Goal: Contribute content: Contribute content

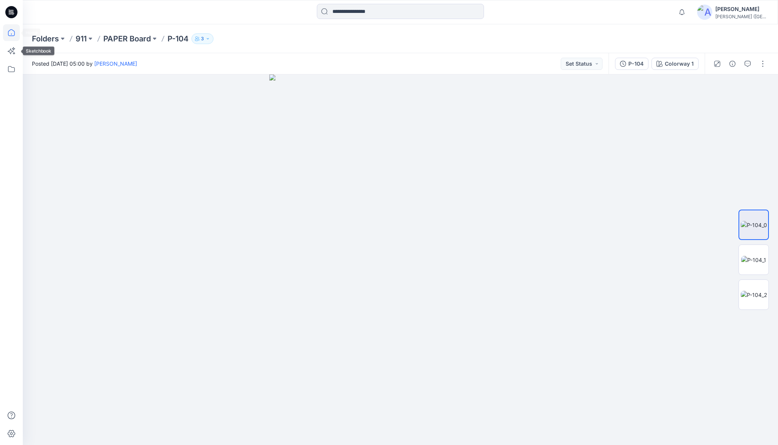
click at [12, 33] on icon at bounding box center [11, 32] width 17 height 17
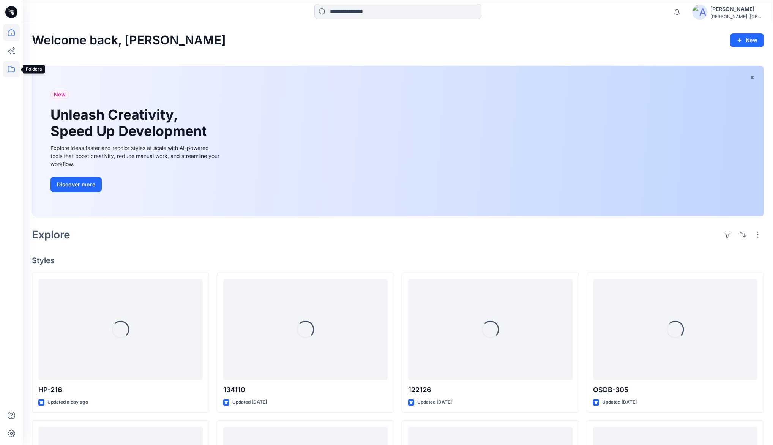
click at [14, 70] on icon at bounding box center [11, 69] width 7 height 6
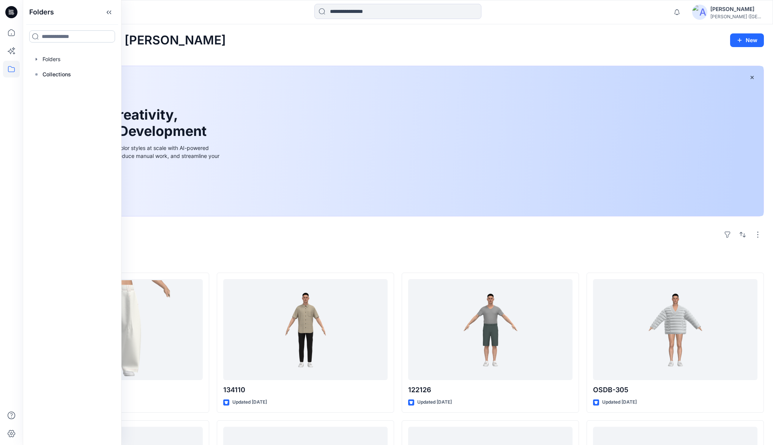
click at [58, 38] on input at bounding box center [72, 36] width 86 height 12
type input "***"
click at [56, 60] on p "Folders" at bounding box center [49, 62] width 16 height 8
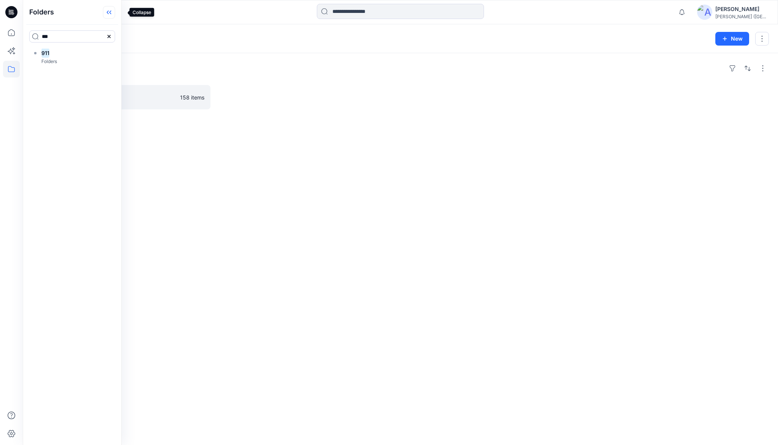
click at [115, 11] on icon at bounding box center [109, 12] width 12 height 13
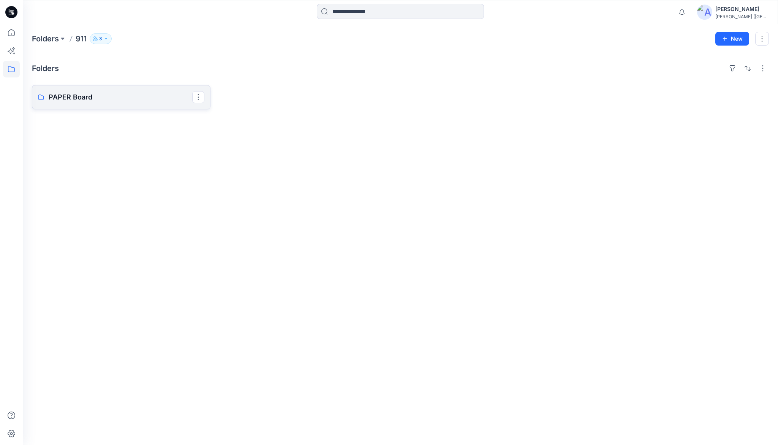
click at [82, 94] on p "PAPER Board" at bounding box center [121, 97] width 144 height 11
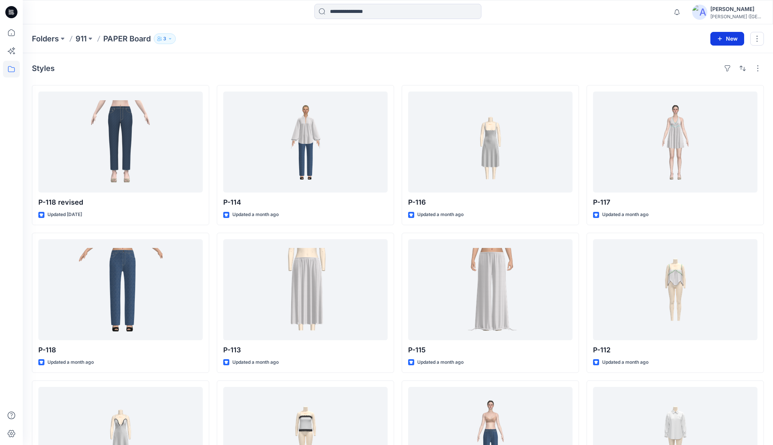
click at [733, 38] on button "New" at bounding box center [728, 39] width 34 height 14
click at [696, 58] on p "New Style" at bounding box center [703, 57] width 25 height 9
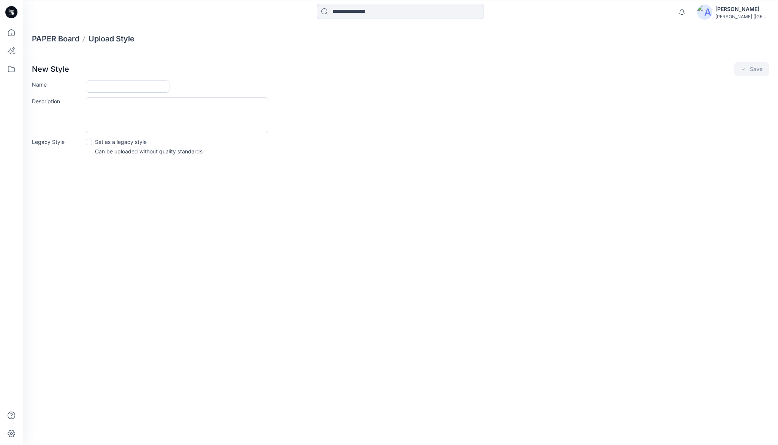
click at [93, 88] on input "Name" at bounding box center [128, 87] width 84 height 12
type input "**********"
click at [741, 72] on icon "submit" at bounding box center [744, 69] width 6 height 6
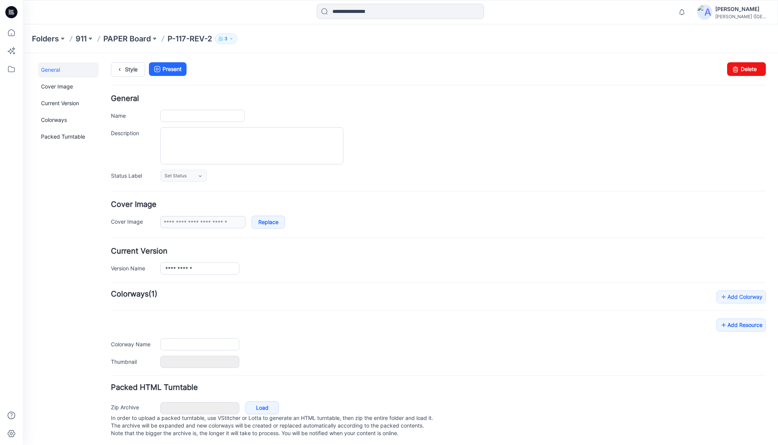
type input "**********"
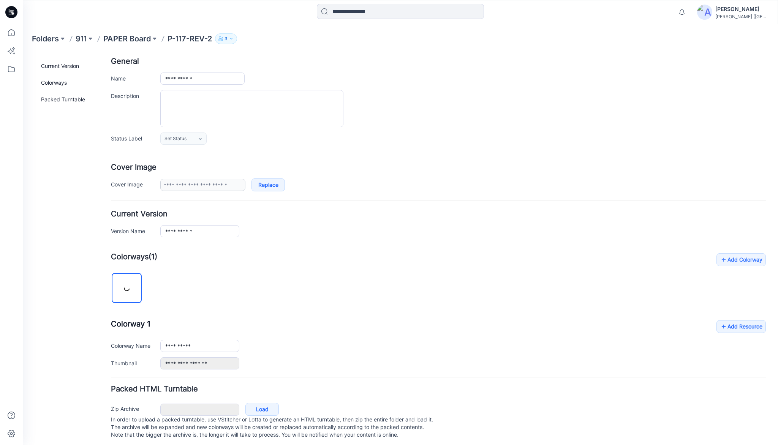
scroll to position [47, 0]
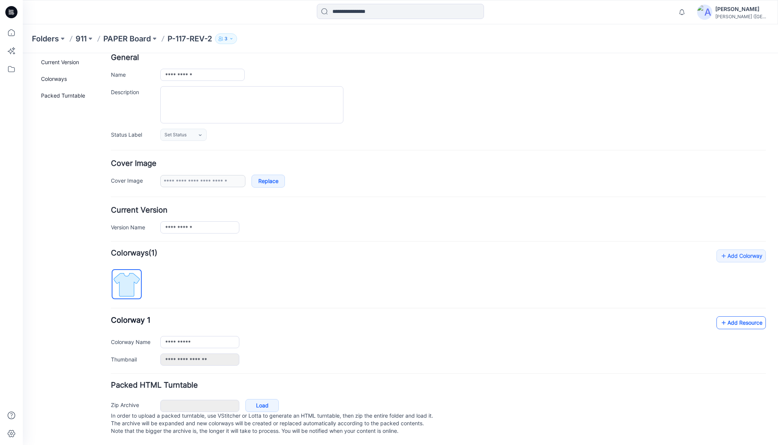
click at [732, 316] on link "Add Resource" at bounding box center [740, 322] width 49 height 13
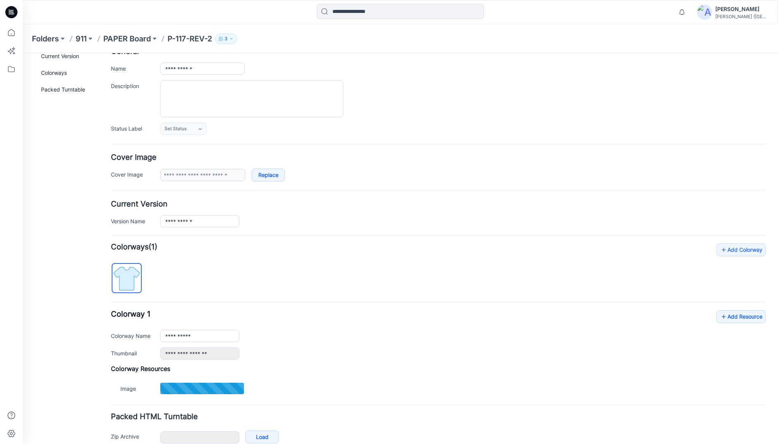
type input "**********"
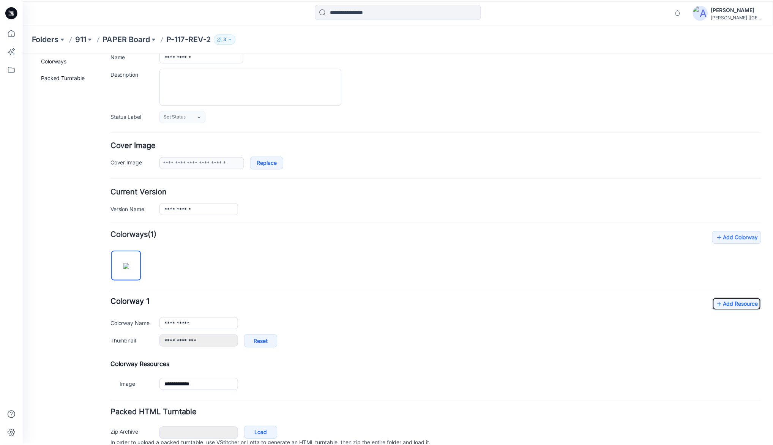
scroll to position [93, 0]
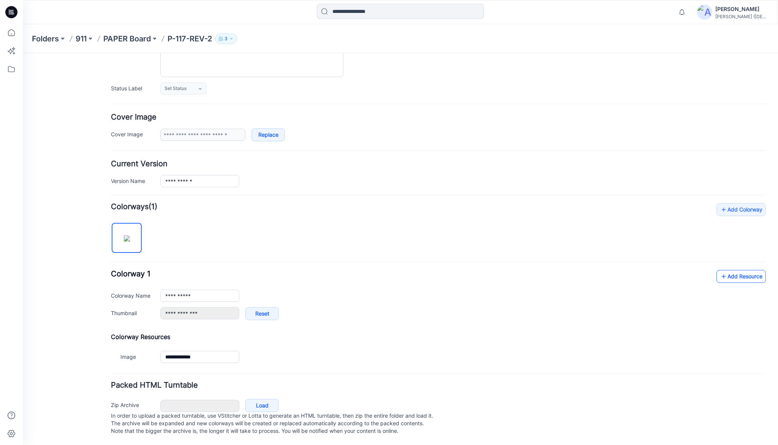
click at [735, 270] on link "Add Resource" at bounding box center [740, 276] width 49 height 13
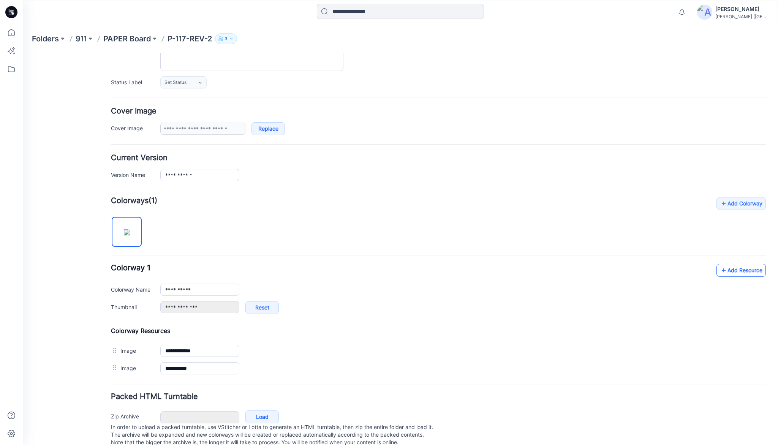
click at [729, 270] on link "Add Resource" at bounding box center [740, 270] width 49 height 13
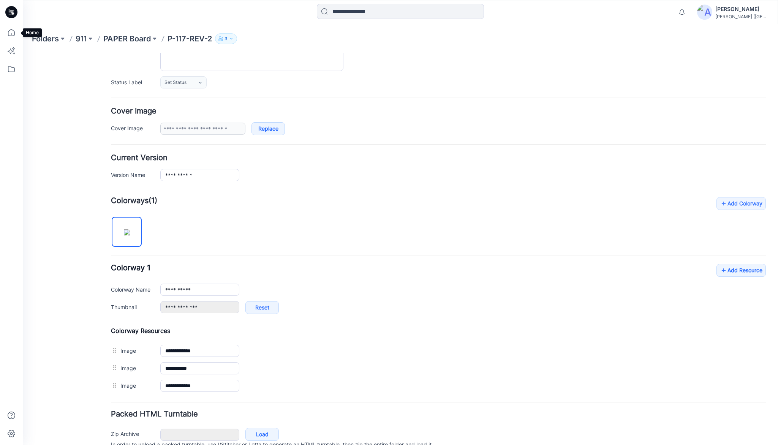
click at [11, 34] on icon at bounding box center [11, 32] width 17 height 17
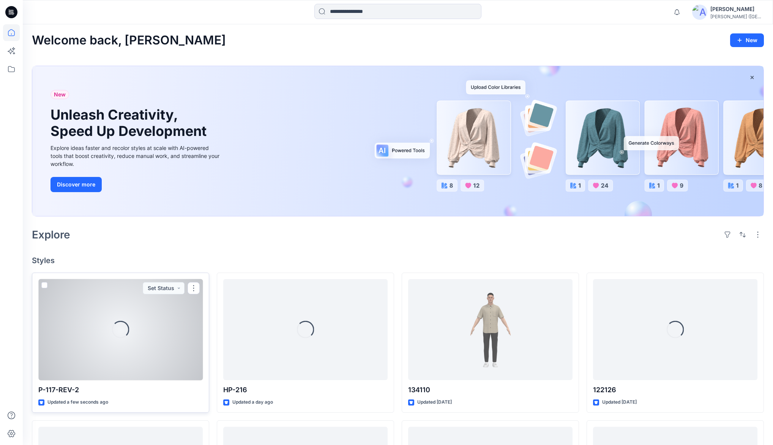
click at [144, 329] on div "Loading..." at bounding box center [120, 329] width 164 height 101
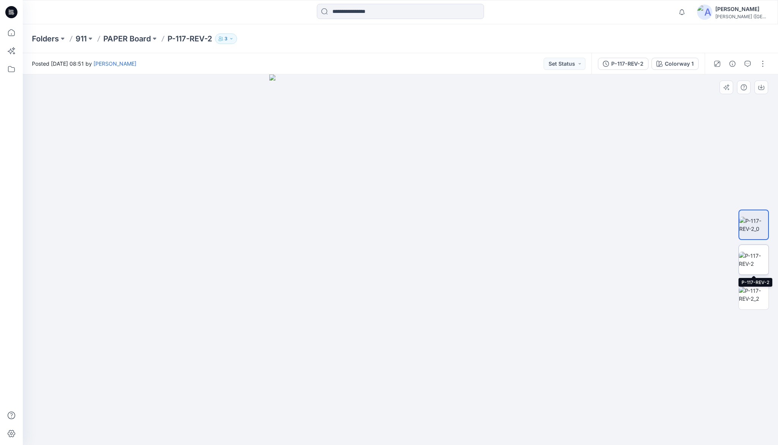
click at [750, 254] on img at bounding box center [754, 260] width 30 height 16
click at [755, 296] on img at bounding box center [754, 295] width 30 height 16
click at [11, 35] on icon at bounding box center [11, 32] width 17 height 17
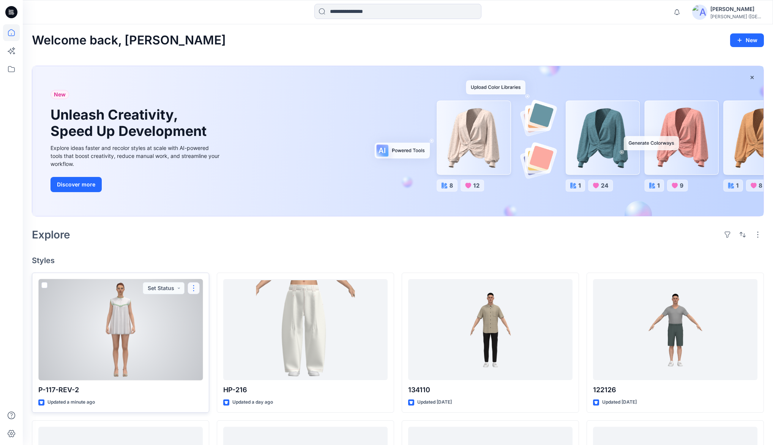
click at [191, 290] on button "button" at bounding box center [194, 288] width 12 height 12
click at [228, 349] on p "Duplicate to..." at bounding box center [220, 348] width 35 height 8
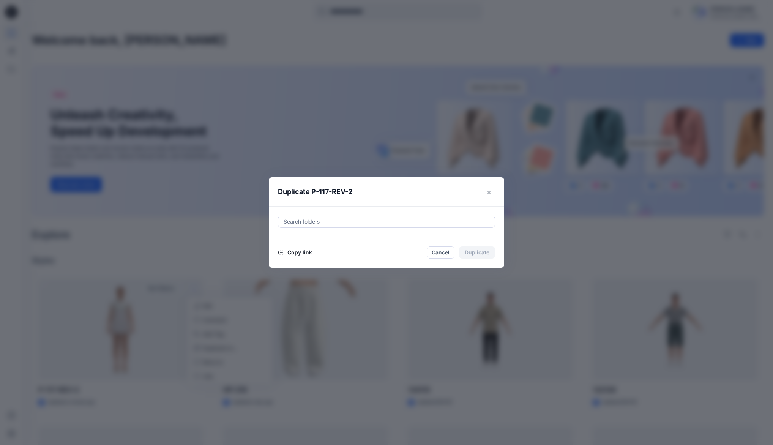
click at [296, 253] on button "Copy link" at bounding box center [295, 252] width 35 height 9
